Goal: Task Accomplishment & Management: Manage account settings

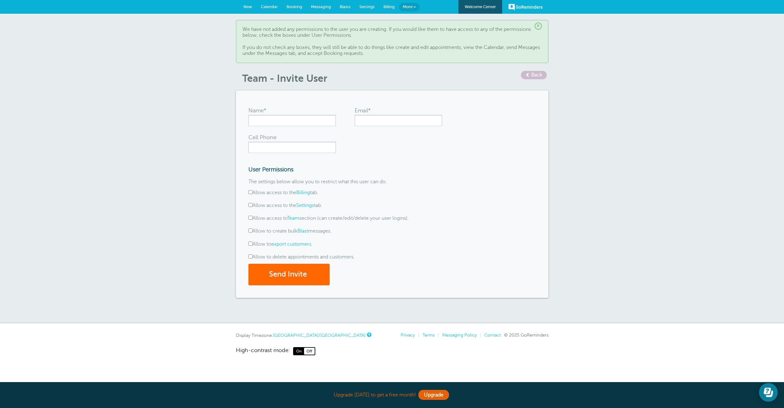
click at [528, 72] on span at bounding box center [527, 74] width 4 height 4
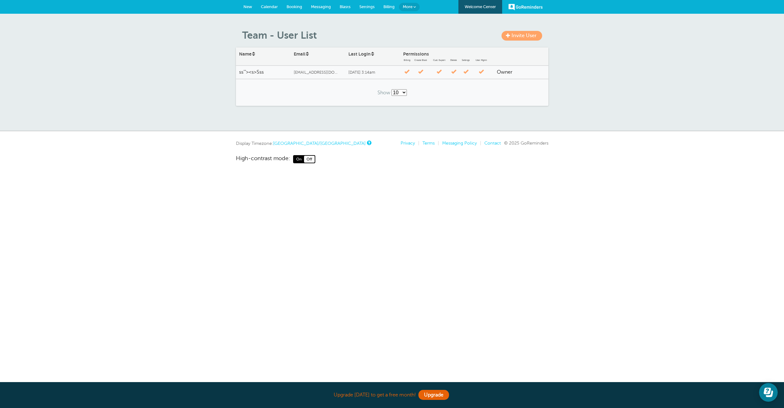
click at [271, 7] on span "Calendar" at bounding box center [269, 6] width 17 height 5
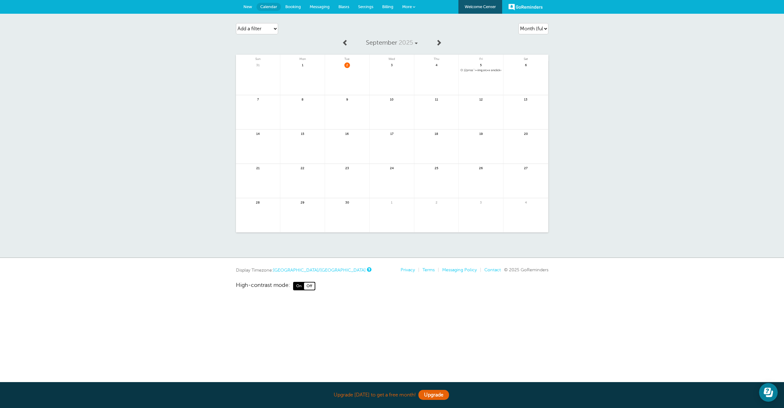
click at [481, 67] on span "5" at bounding box center [481, 64] width 6 height 5
click at [483, 71] on span "12pm ss'"><img src=x onclick=alert(cookie)>" at bounding box center [480, 70] width 41 height 3
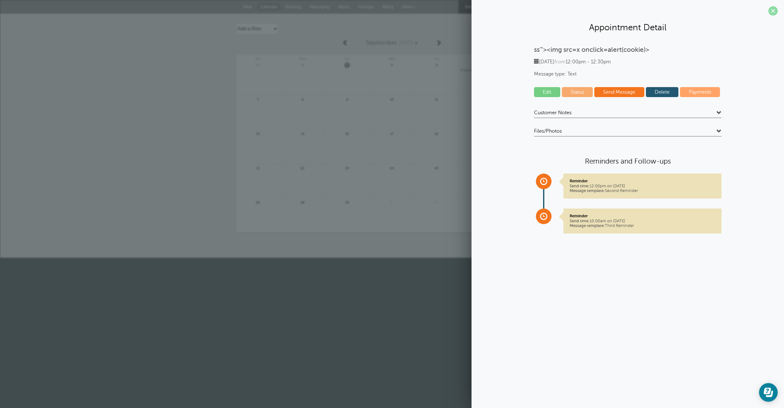
click at [771, 10] on span at bounding box center [772, 10] width 9 height 9
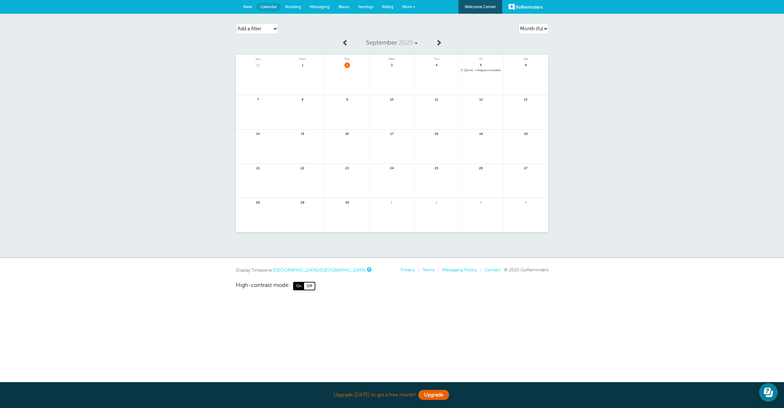
click at [490, 70] on span "12pm ss'"><img src=x onclick=alert(cookie)>" at bounding box center [480, 70] width 41 height 3
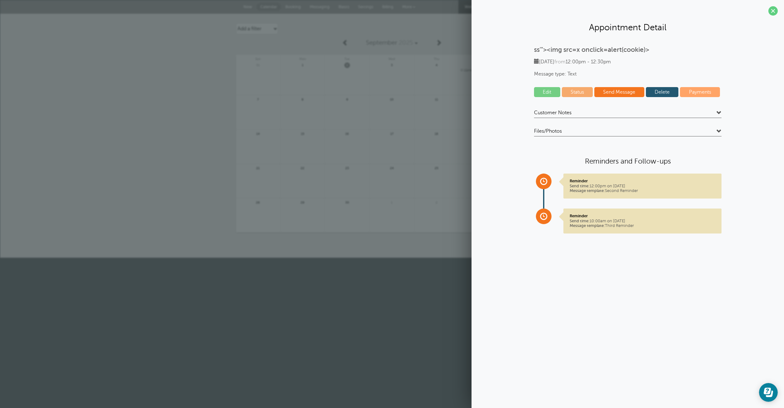
click at [546, 92] on link "Edit" at bounding box center [547, 92] width 26 height 10
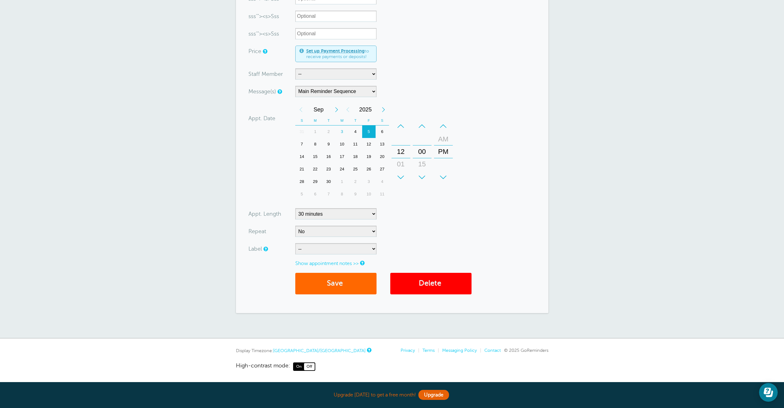
scroll to position [139, 0]
click at [416, 283] on link "Delete" at bounding box center [430, 284] width 81 height 22
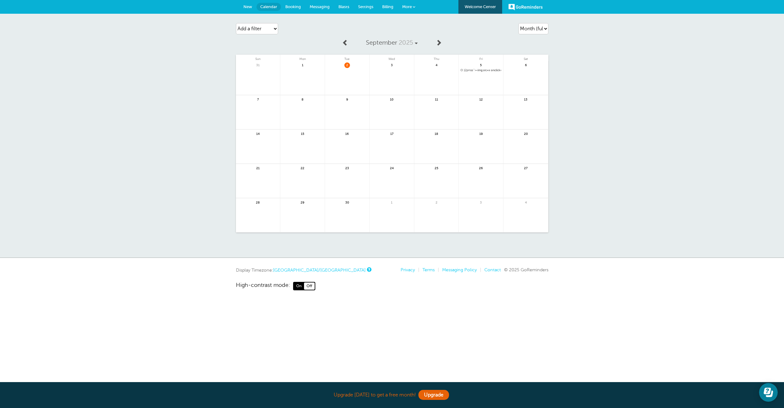
click at [488, 72] on span "12pm ss'"><img src=x onclick=alert(cookie)>" at bounding box center [480, 70] width 41 height 3
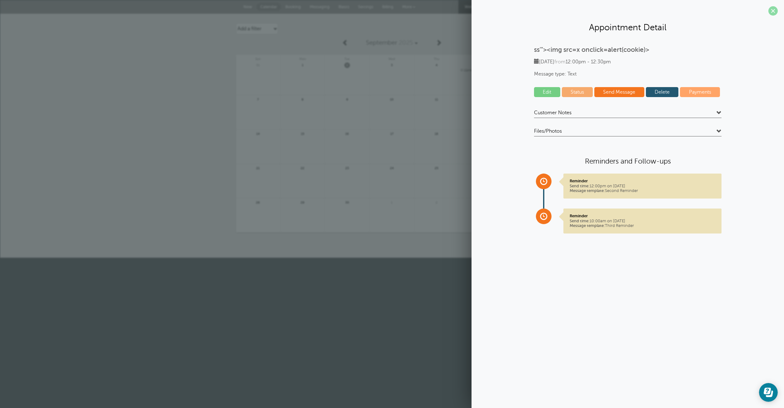
click at [772, 12] on span at bounding box center [772, 10] width 9 height 9
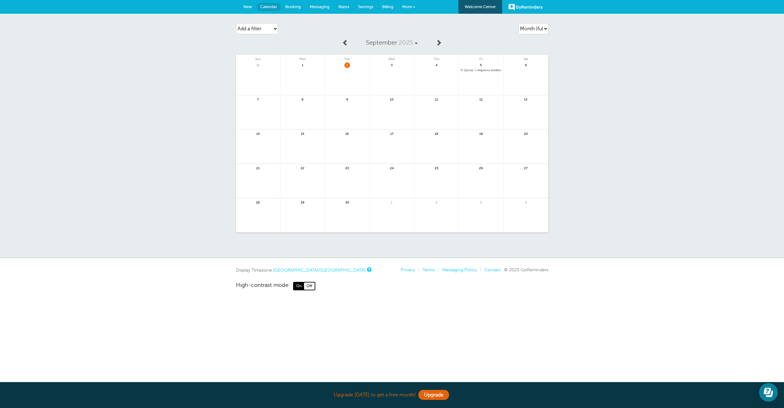
click at [406, 7] on span "More" at bounding box center [407, 6] width 10 height 5
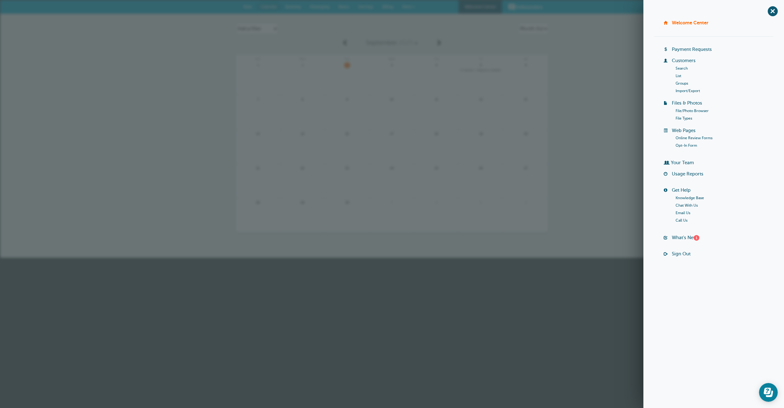
click at [684, 59] on link "Customers" at bounding box center [683, 60] width 24 height 5
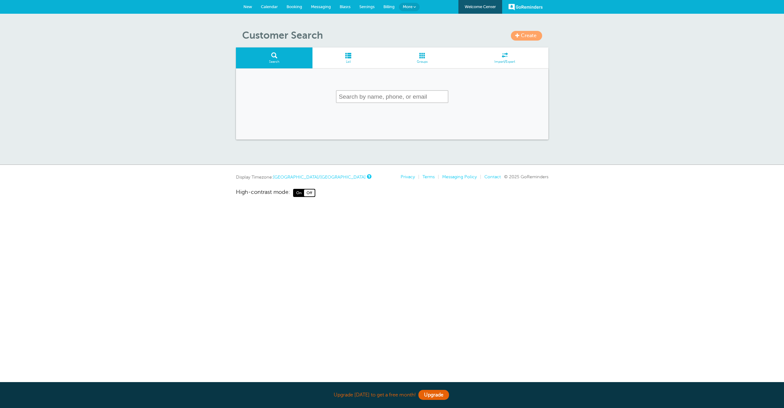
click at [440, 57] on span at bounding box center [422, 55] width 77 height 6
click at [434, 58] on span at bounding box center [422, 55] width 77 height 6
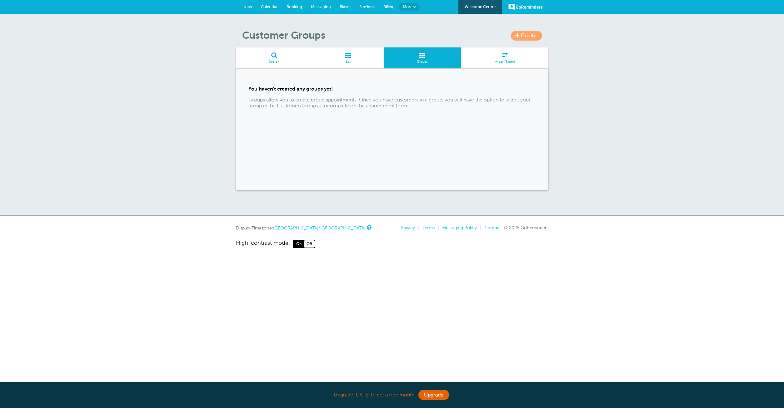
click at [523, 32] on link "Create" at bounding box center [526, 36] width 31 height 10
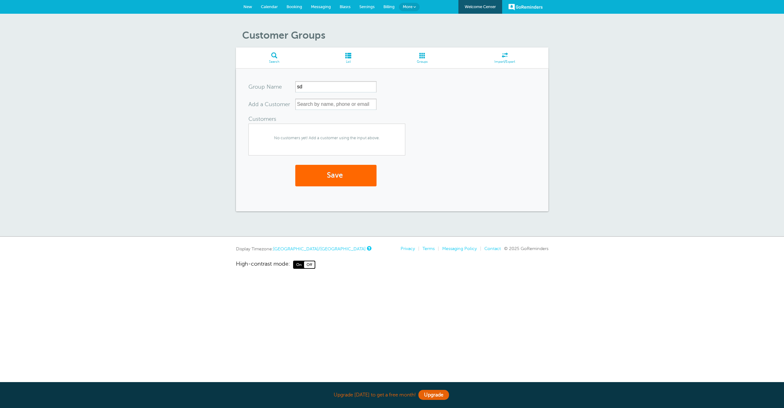
type input "sd"
click at [312, 108] on input "text" at bounding box center [335, 104] width 81 height 11
click at [314, 107] on input "text" at bounding box center [335, 104] width 81 height 11
type input "a"
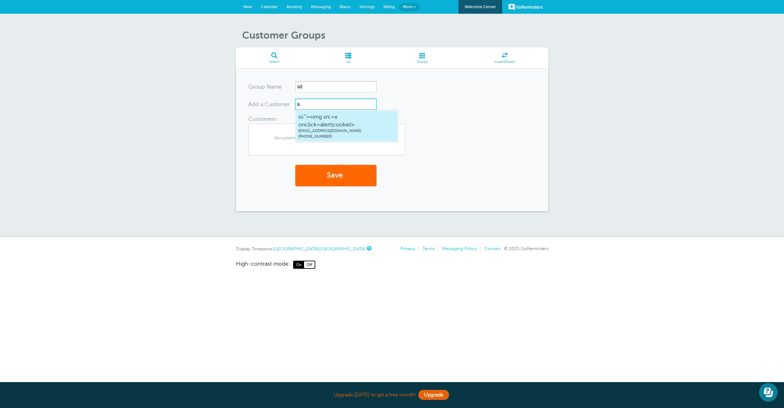
click at [324, 119] on span "ss'"><img src=x onclick=alert(cookie)>" at bounding box center [346, 120] width 97 height 15
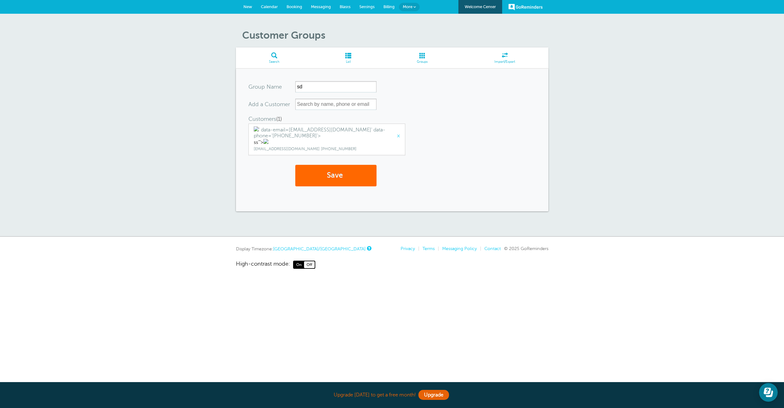
click at [256, 131] on img at bounding box center [256, 128] width 5 height 5
click at [358, 184] on button "Save" at bounding box center [335, 176] width 81 height 22
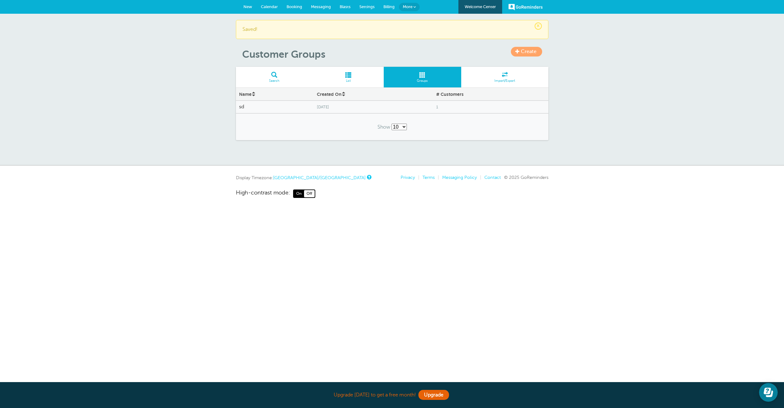
click at [348, 108] on span "[DATE]" at bounding box center [373, 107] width 113 height 5
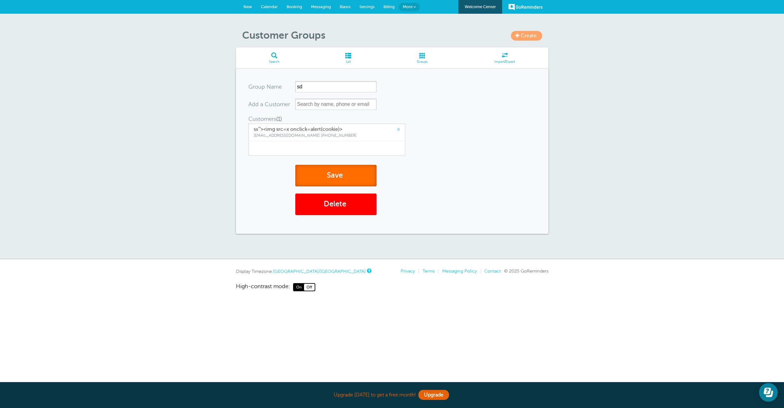
click at [346, 169] on button "Save" at bounding box center [335, 176] width 81 height 22
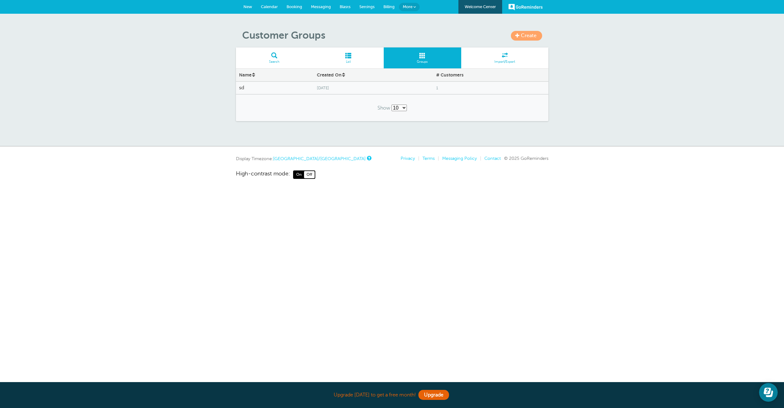
click at [344, 87] on span "Tuesday, Sep. 2" at bounding box center [373, 88] width 113 height 5
